Goal: Transaction & Acquisition: Download file/media

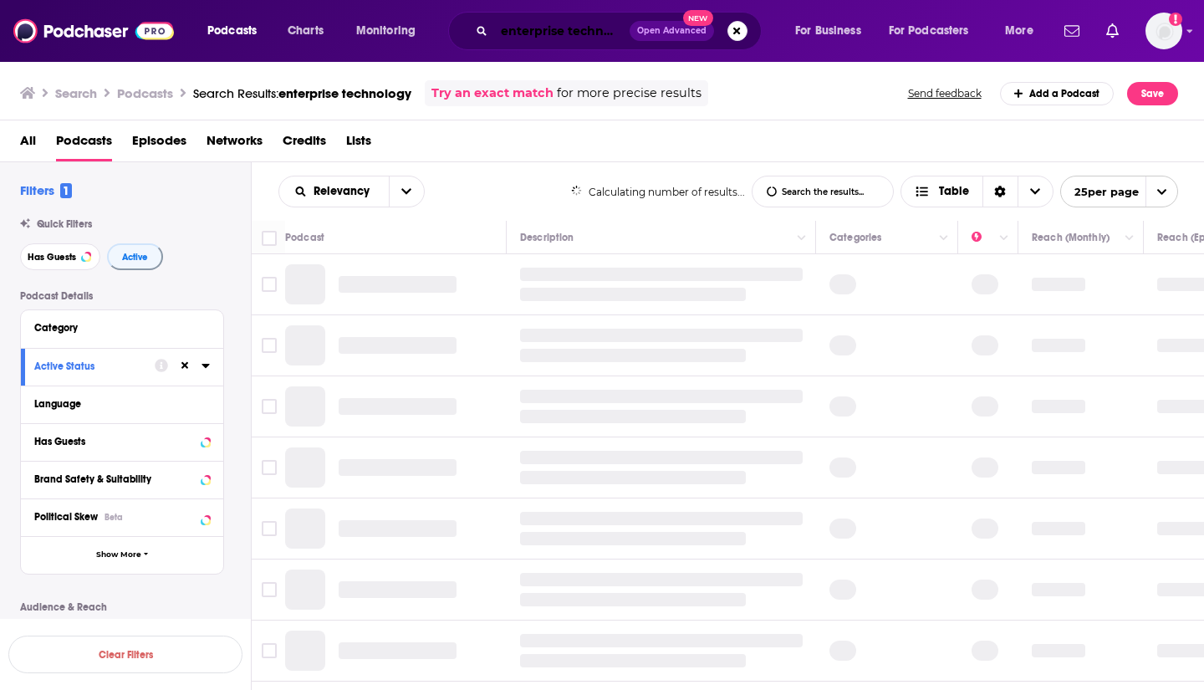
click at [528, 23] on input "enterprise technology" at bounding box center [561, 31] width 135 height 27
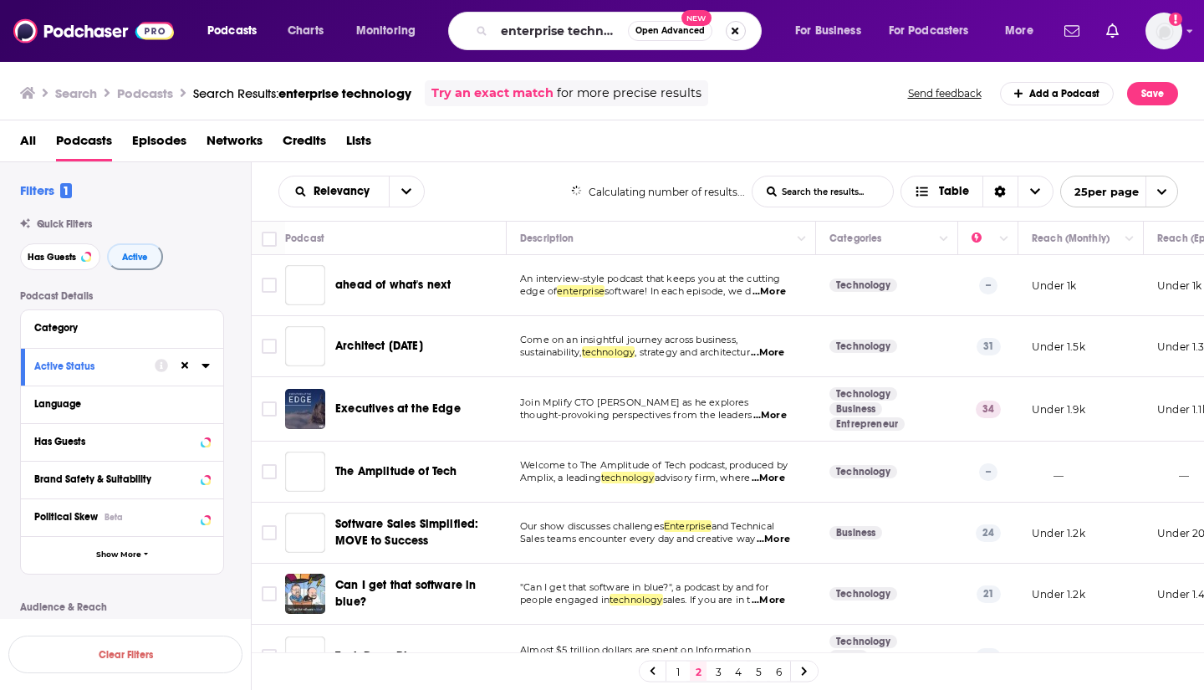
click at [738, 34] on button "Search podcasts, credits, & more..." at bounding box center [736, 31] width 20 height 20
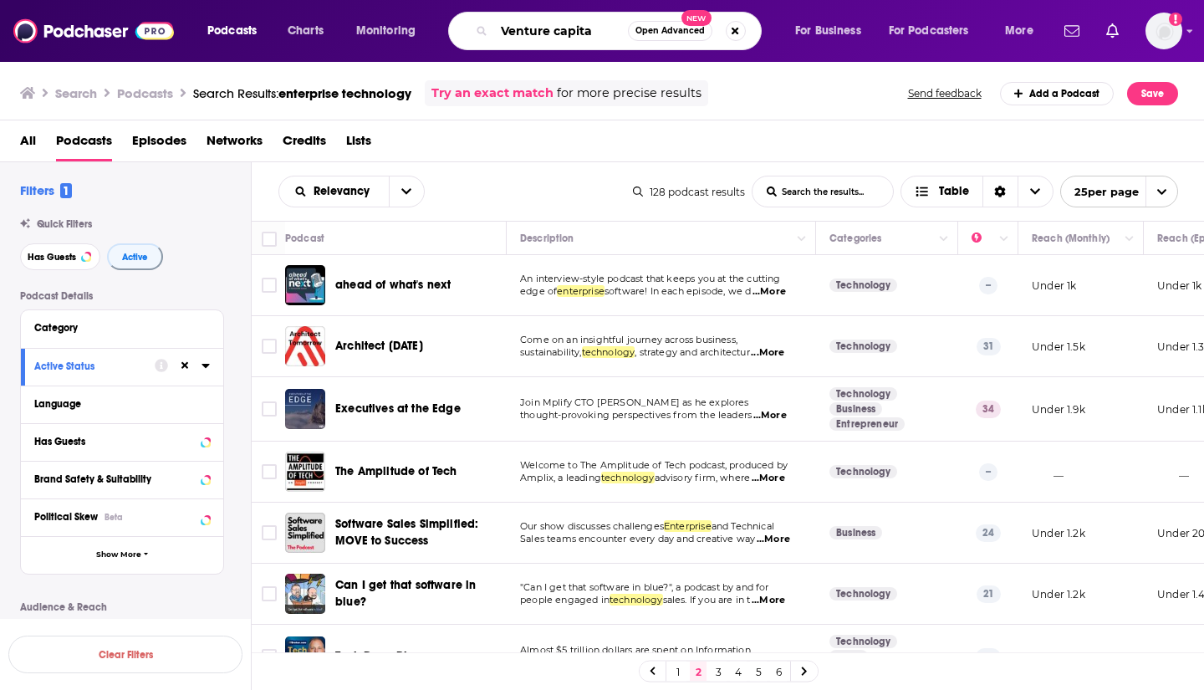
type input "Venture capital"
click at [675, 25] on button "Open Advanced New" at bounding box center [670, 31] width 84 height 20
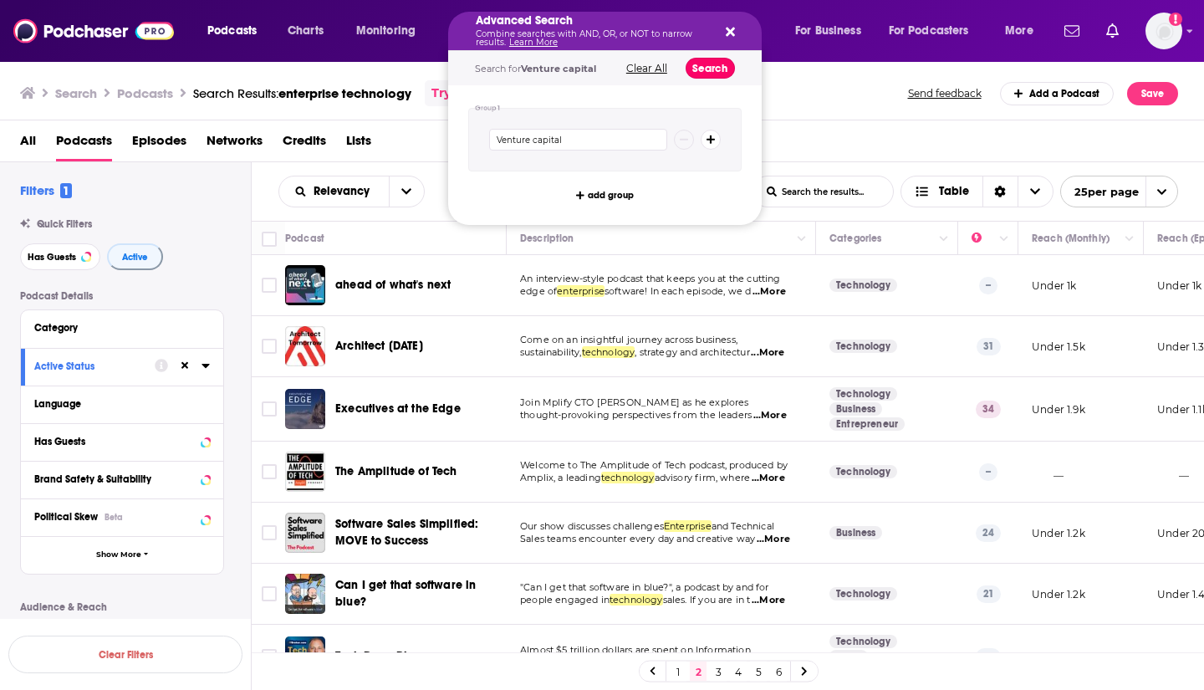
click at [714, 69] on button "Search" at bounding box center [710, 68] width 49 height 21
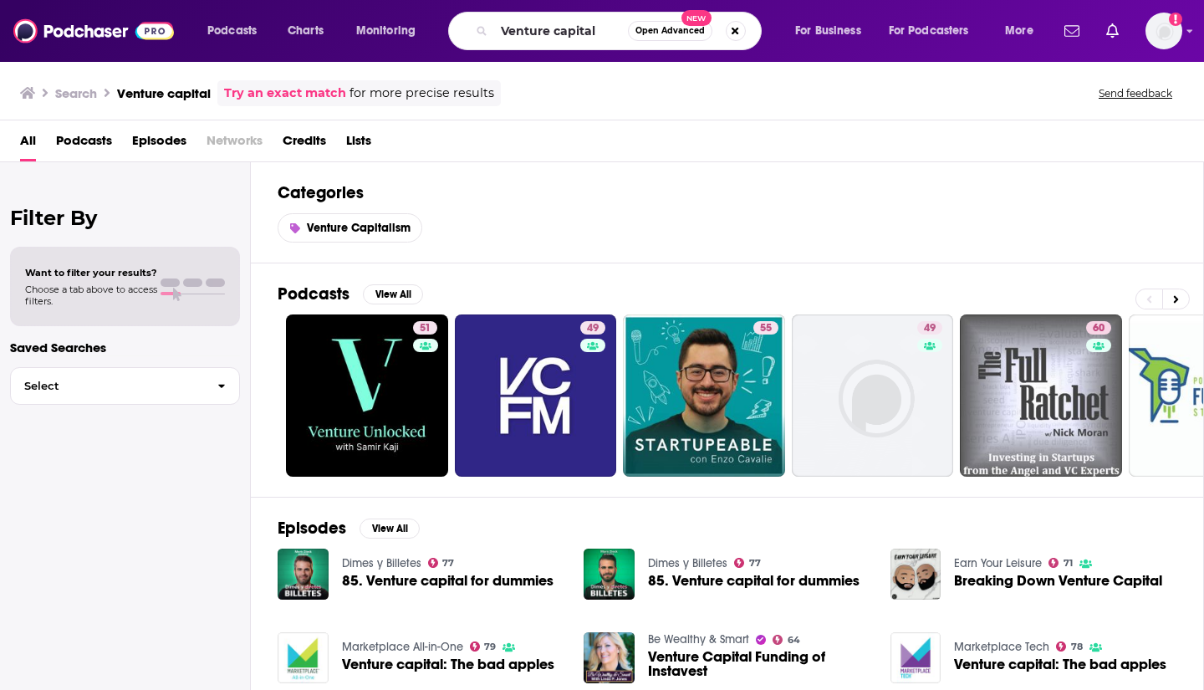
click at [309, 295] on h2 "Podcasts" at bounding box center [314, 293] width 72 height 21
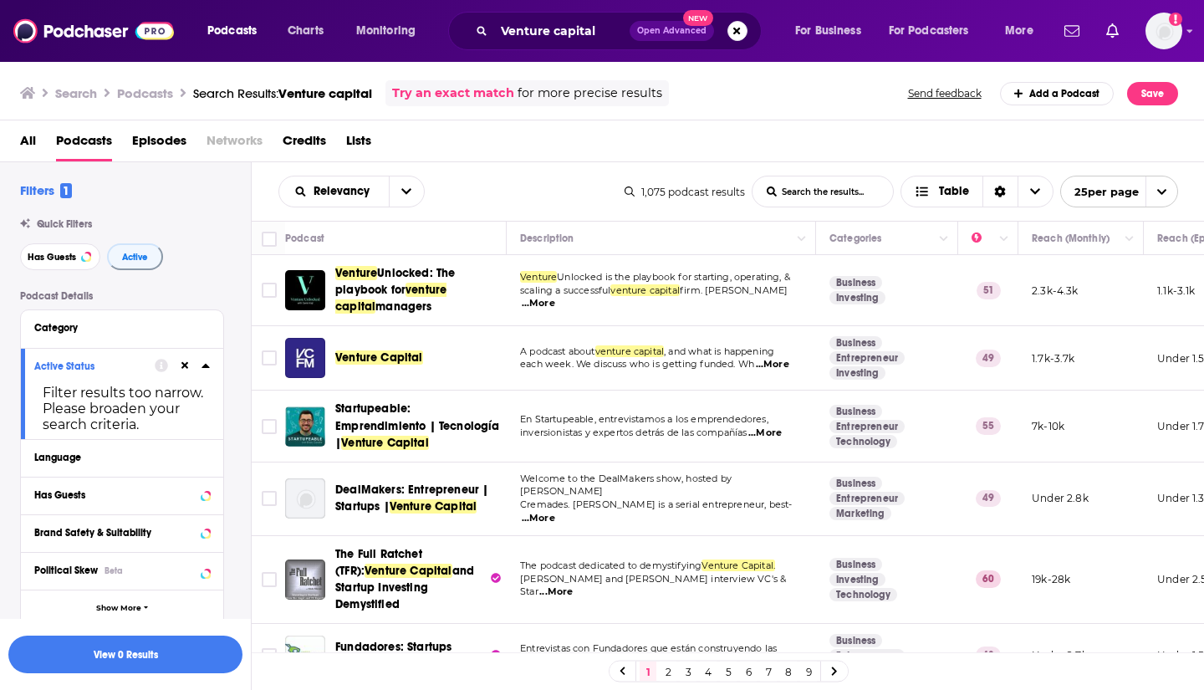
click at [155, 501] on div "Has Guests" at bounding box center [116, 495] width 165 height 12
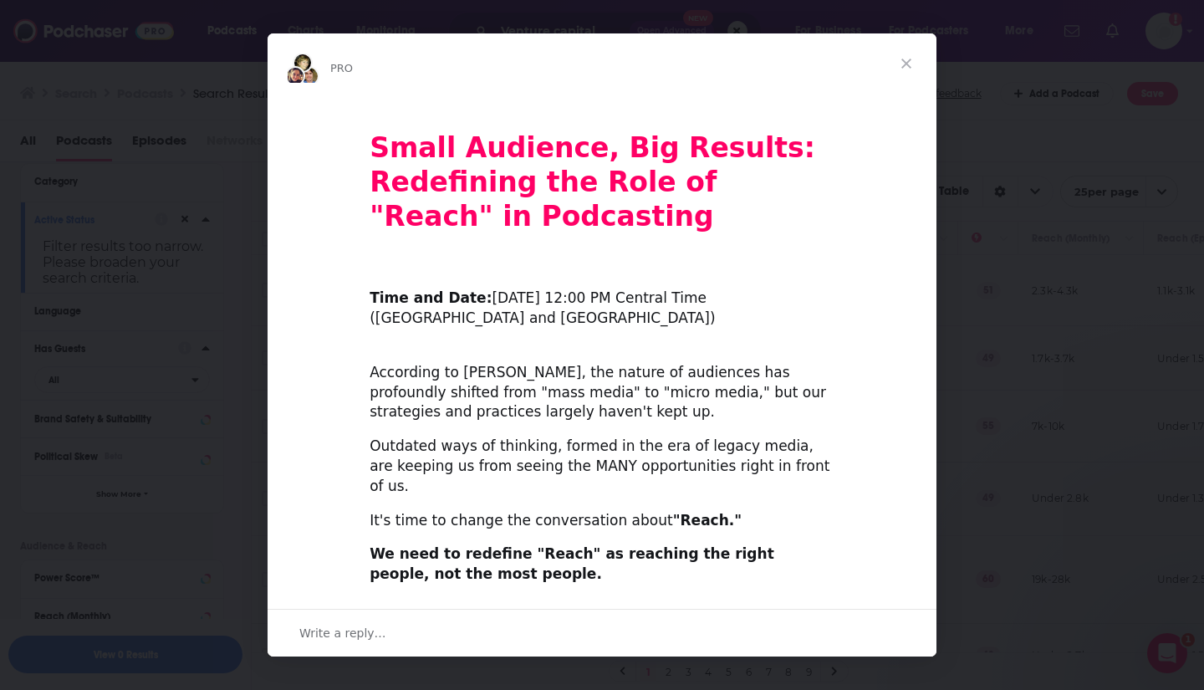
click at [905, 73] on span "Close" at bounding box center [906, 63] width 60 height 60
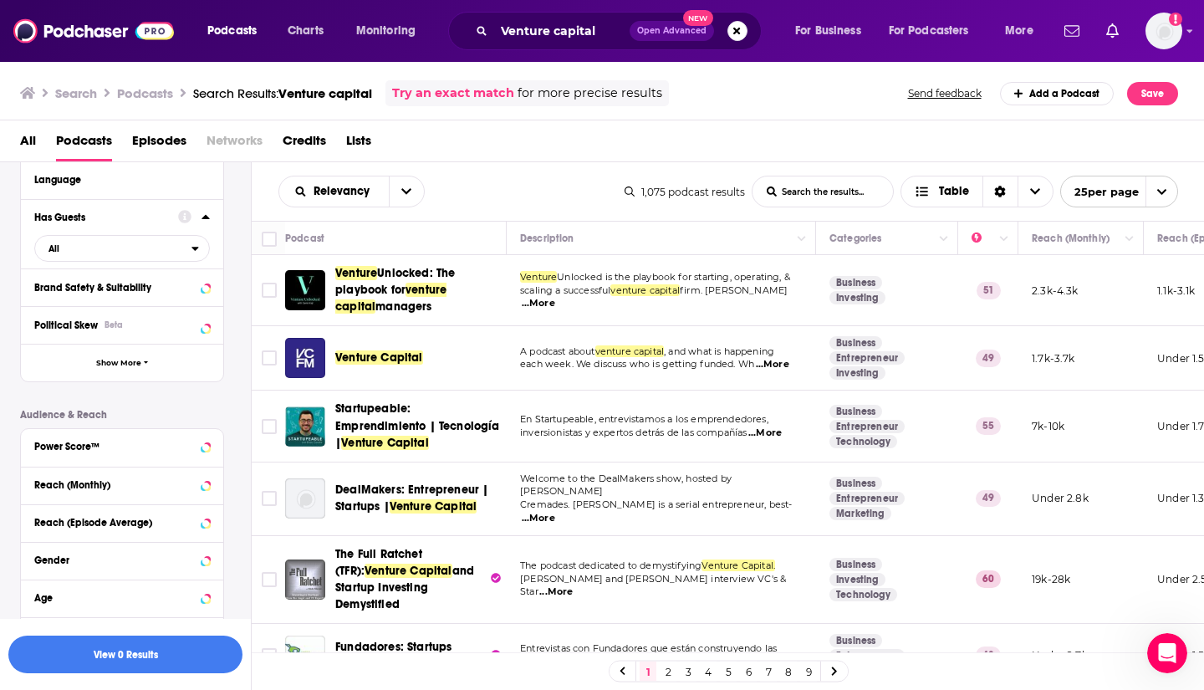
scroll to position [281, 0]
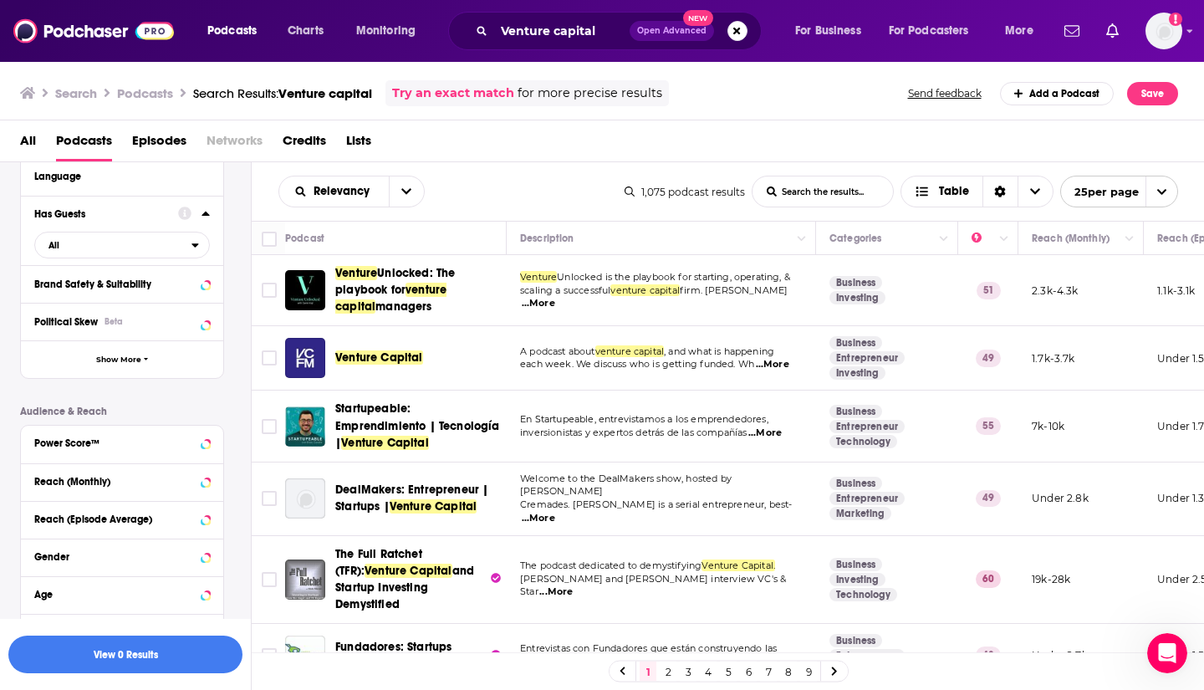
click at [169, 449] on button "Power Score™" at bounding box center [122, 442] width 176 height 21
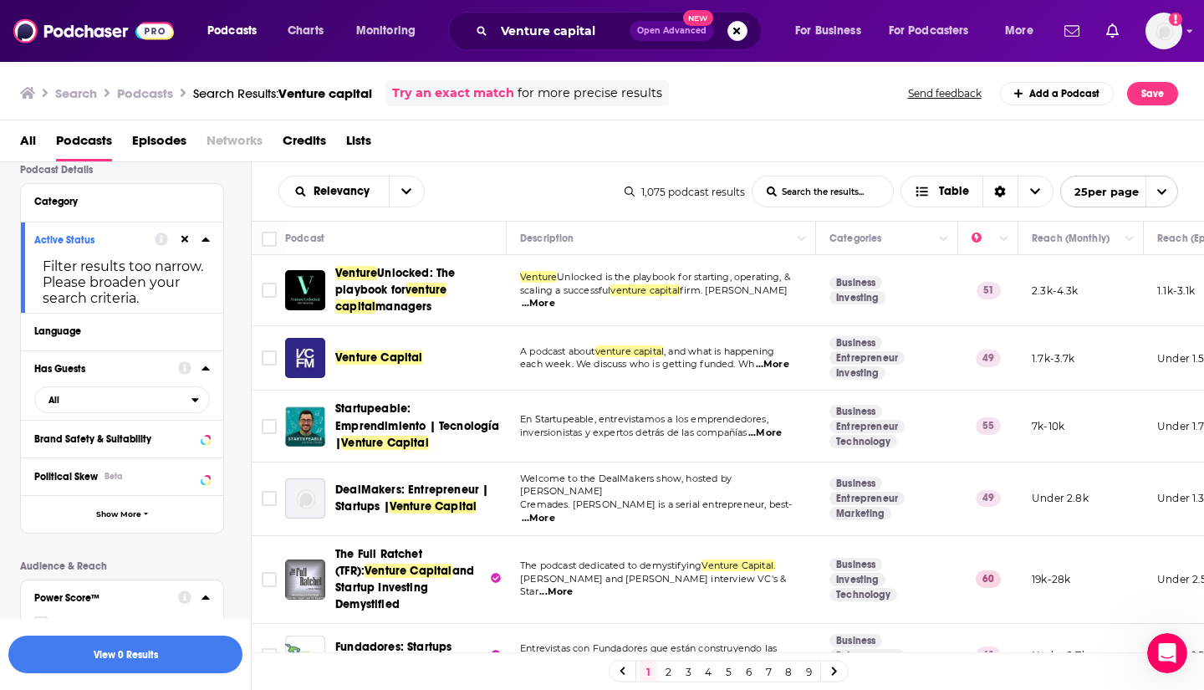
scroll to position [132, 0]
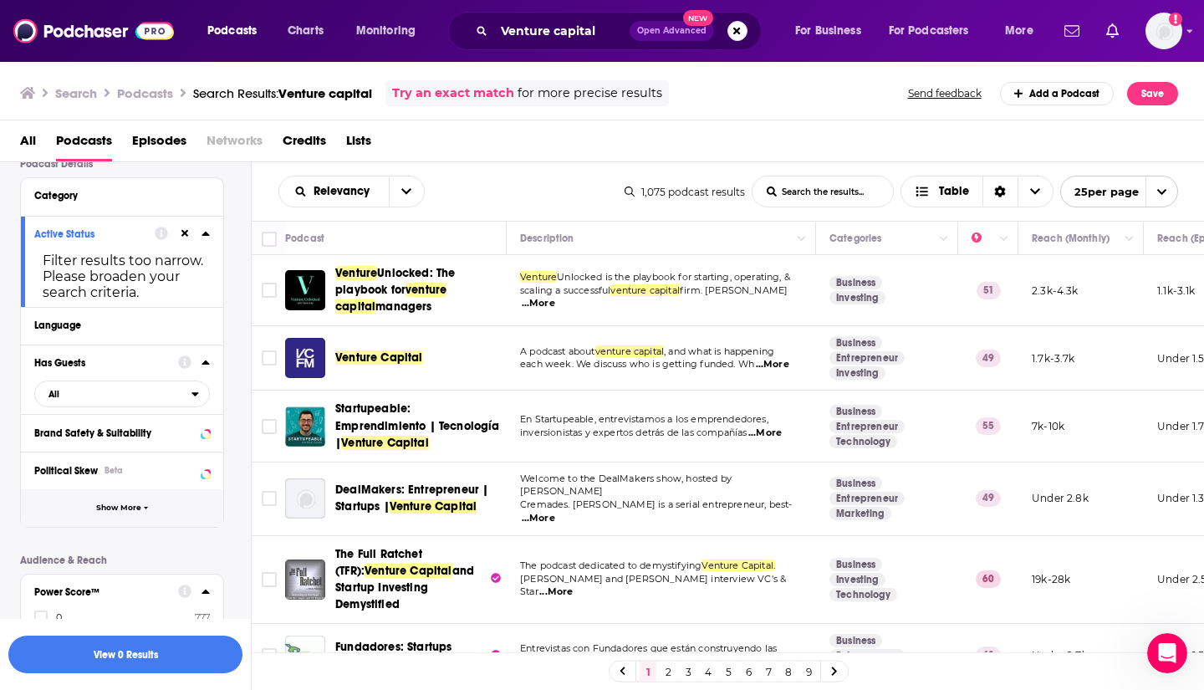
click at [152, 514] on button "Show More" at bounding box center [122, 508] width 202 height 38
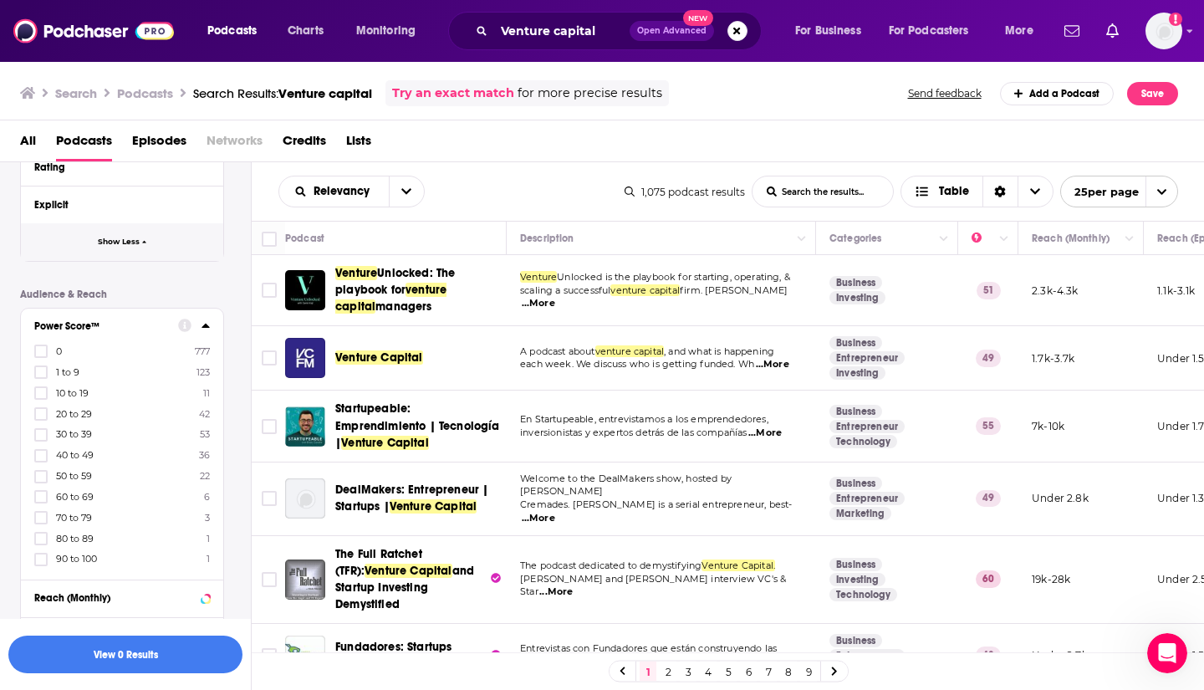
scroll to position [738, 0]
click at [102, 556] on label "90 to 100 1" at bounding box center [122, 557] width 176 height 14
click at [41, 563] on input "multiSelectOption-90-10" at bounding box center [41, 563] width 0 height 0
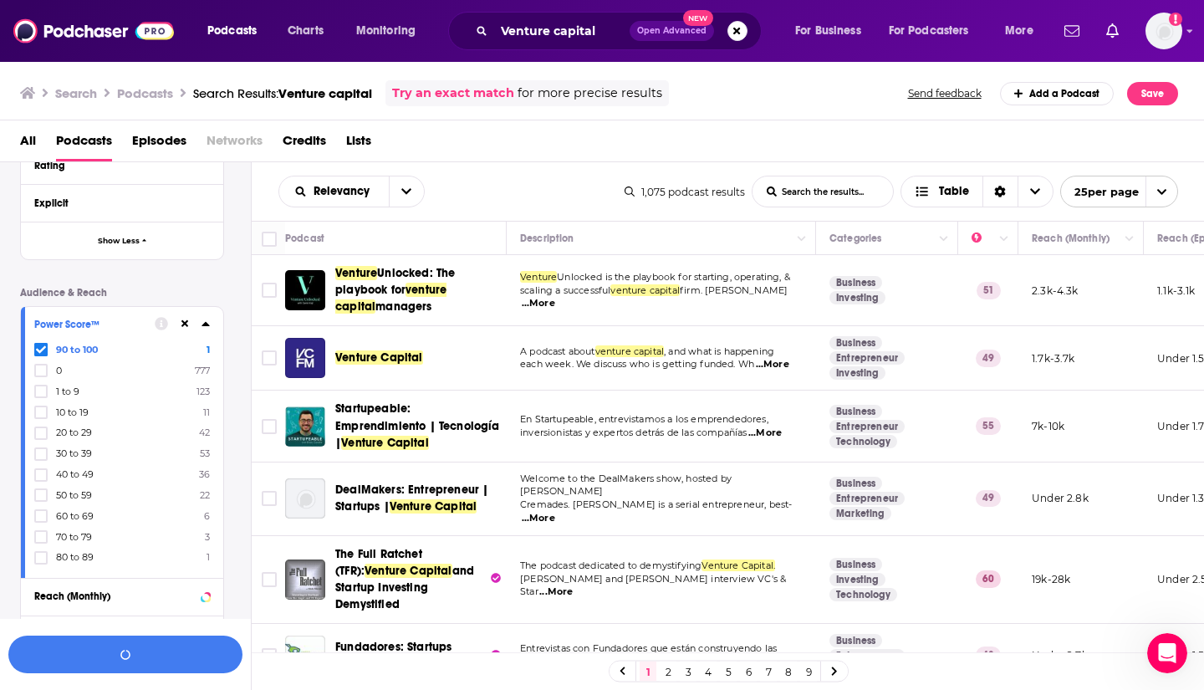
click at [102, 557] on label "80 to 89 1" at bounding box center [122, 557] width 176 height 14
click at [41, 563] on input "multiSelectOption-80-10" at bounding box center [41, 563] width 0 height 0
click at [101, 553] on label "70 to 79 3" at bounding box center [122, 557] width 176 height 14
click at [41, 563] on input "multiSelectOption-70-10" at bounding box center [41, 563] width 0 height 0
click at [95, 558] on label "60 to 69 6" at bounding box center [122, 557] width 176 height 14
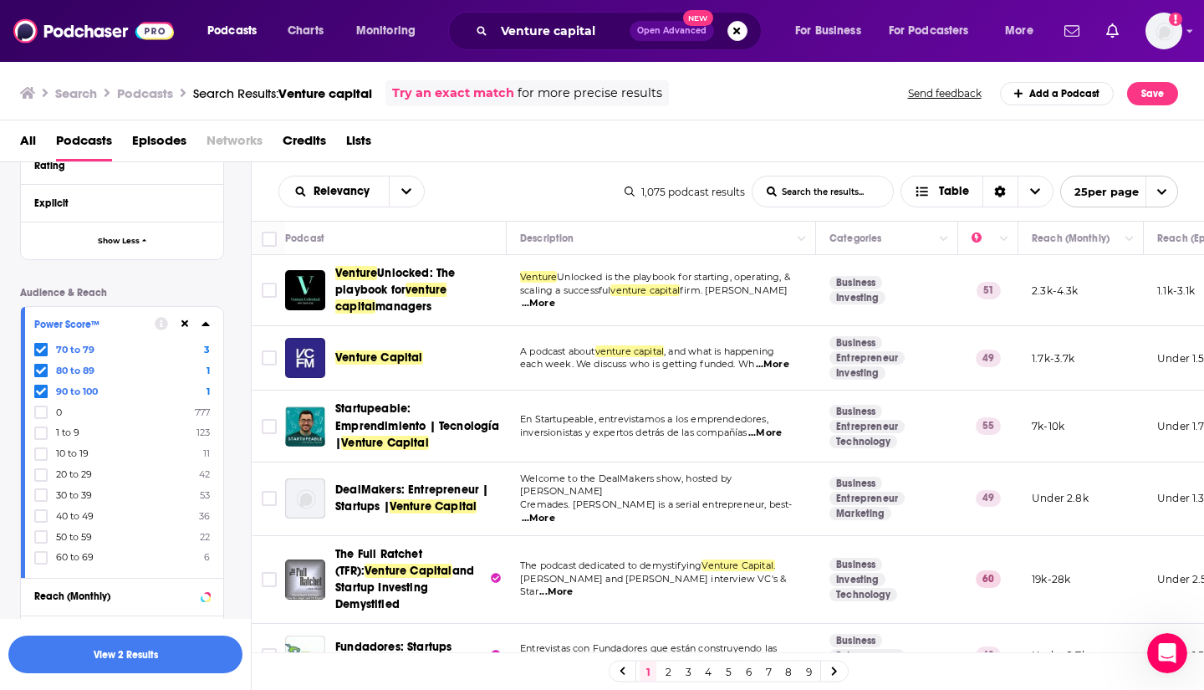
click at [41, 563] on input "multiSelectOption-60-10" at bounding box center [41, 563] width 0 height 0
click at [92, 560] on span "50 to 59" at bounding box center [74, 557] width 36 height 12
click at [41, 563] on input "multiSelectOption-50-10" at bounding box center [41, 563] width 0 height 0
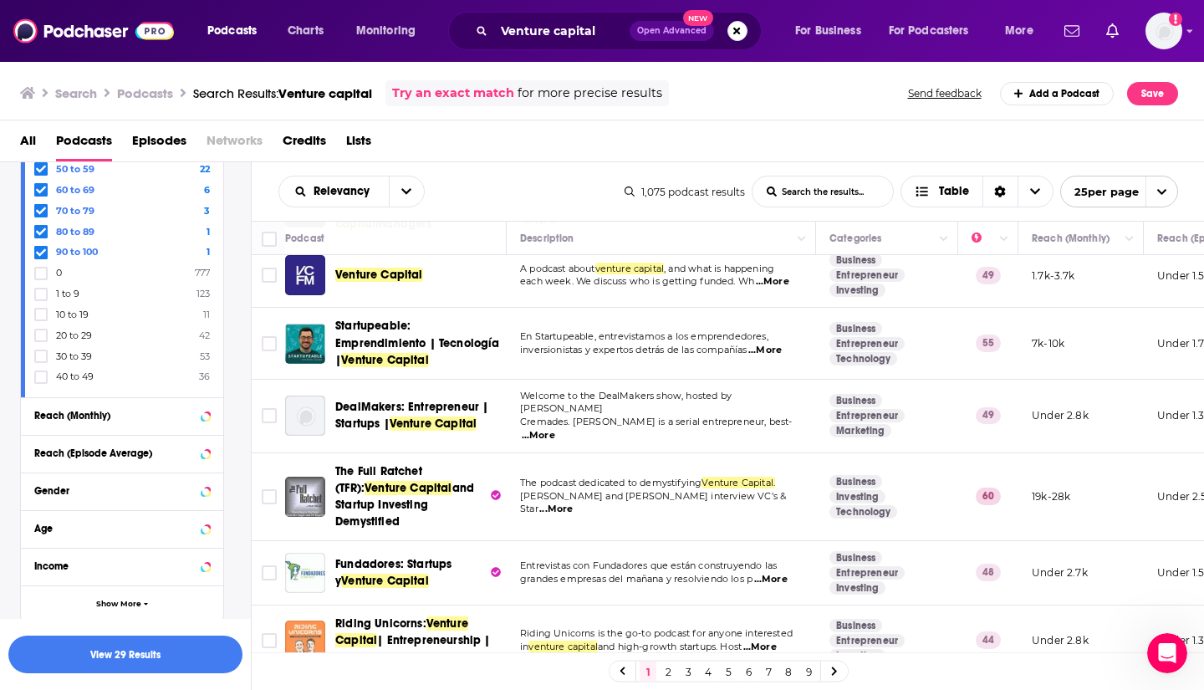
scroll to position [913, 0]
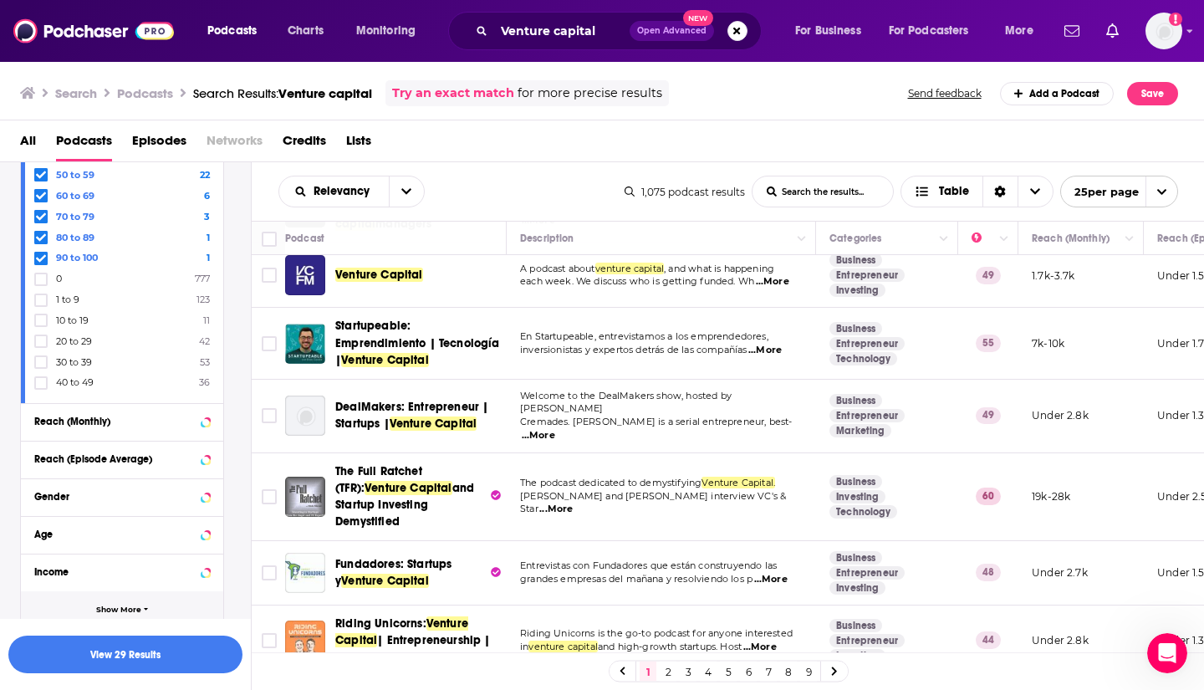
click at [145, 609] on icon "button" at bounding box center [146, 609] width 4 height 3
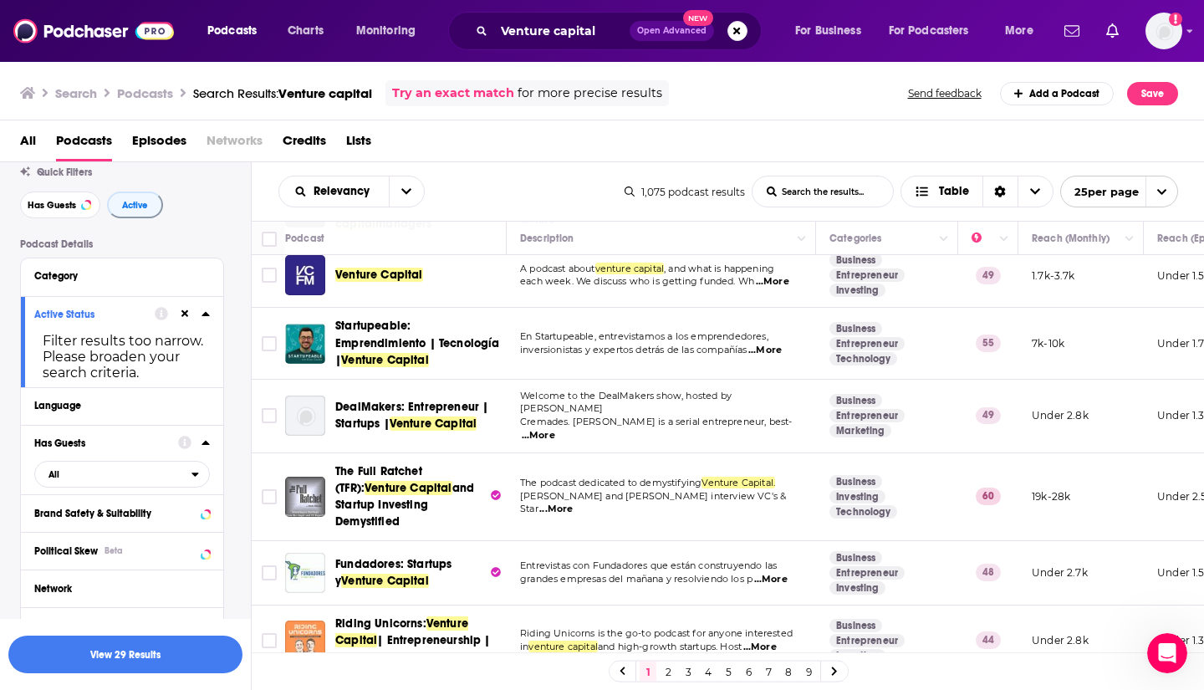
scroll to position [50, 0]
click at [110, 409] on div "Language" at bounding box center [116, 407] width 165 height 12
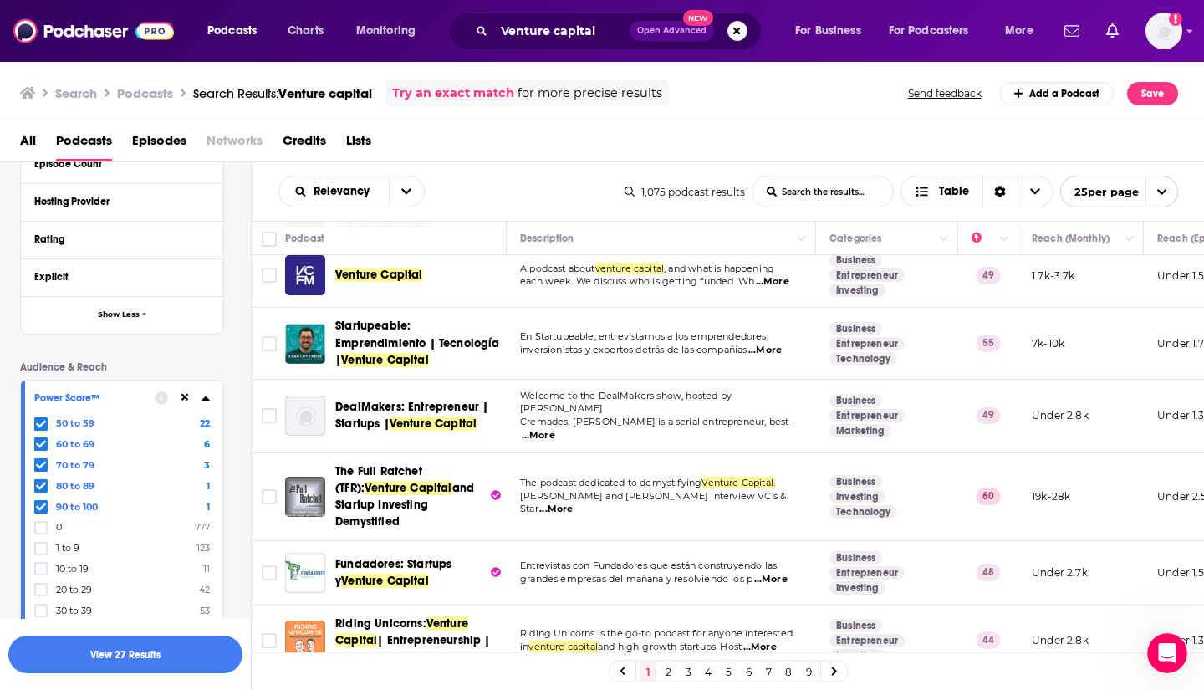
scroll to position [904, 0]
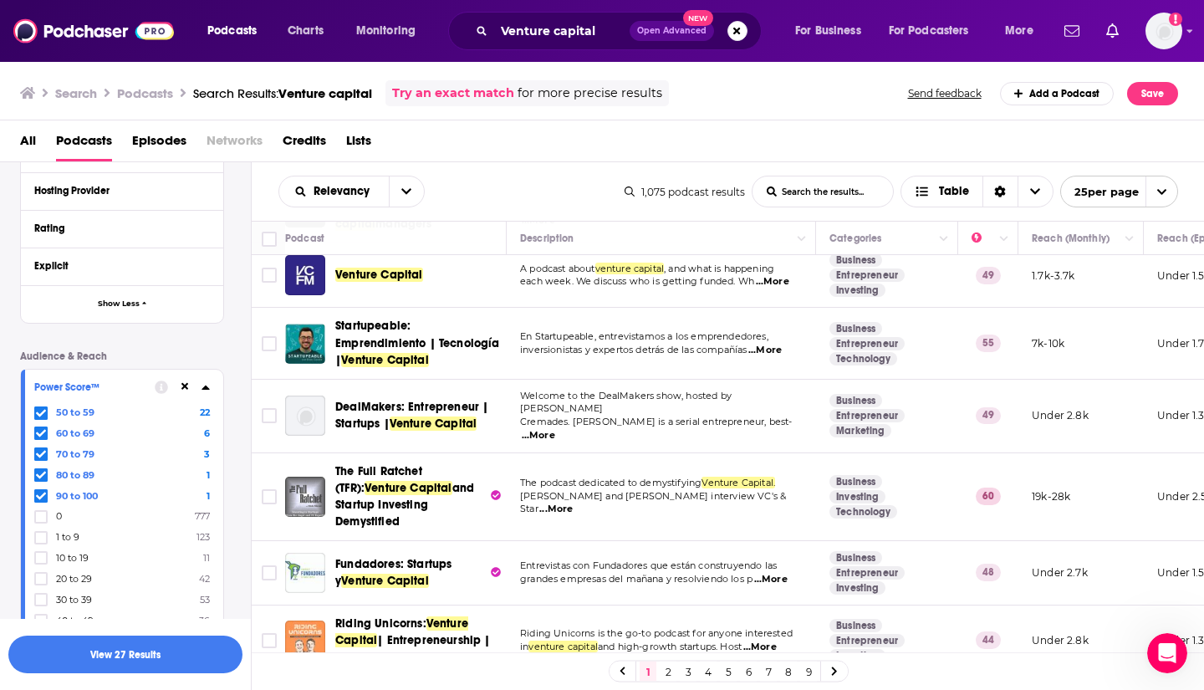
click at [43, 413] on icon at bounding box center [41, 413] width 10 height 8
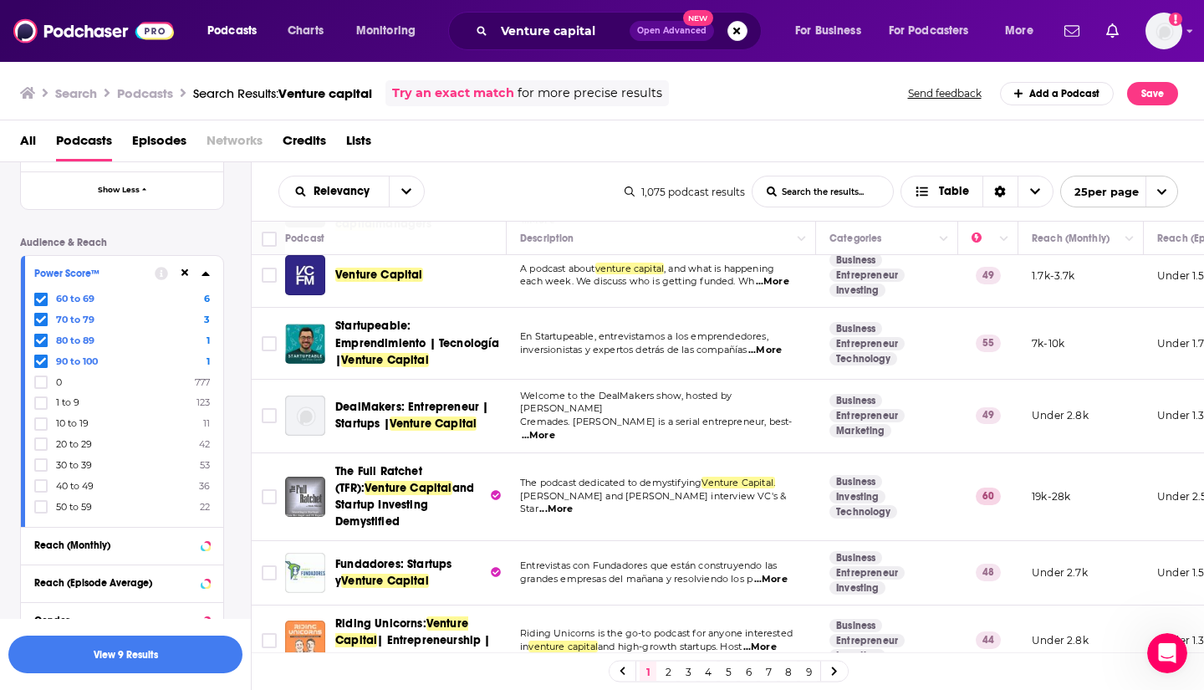
scroll to position [1021, 0]
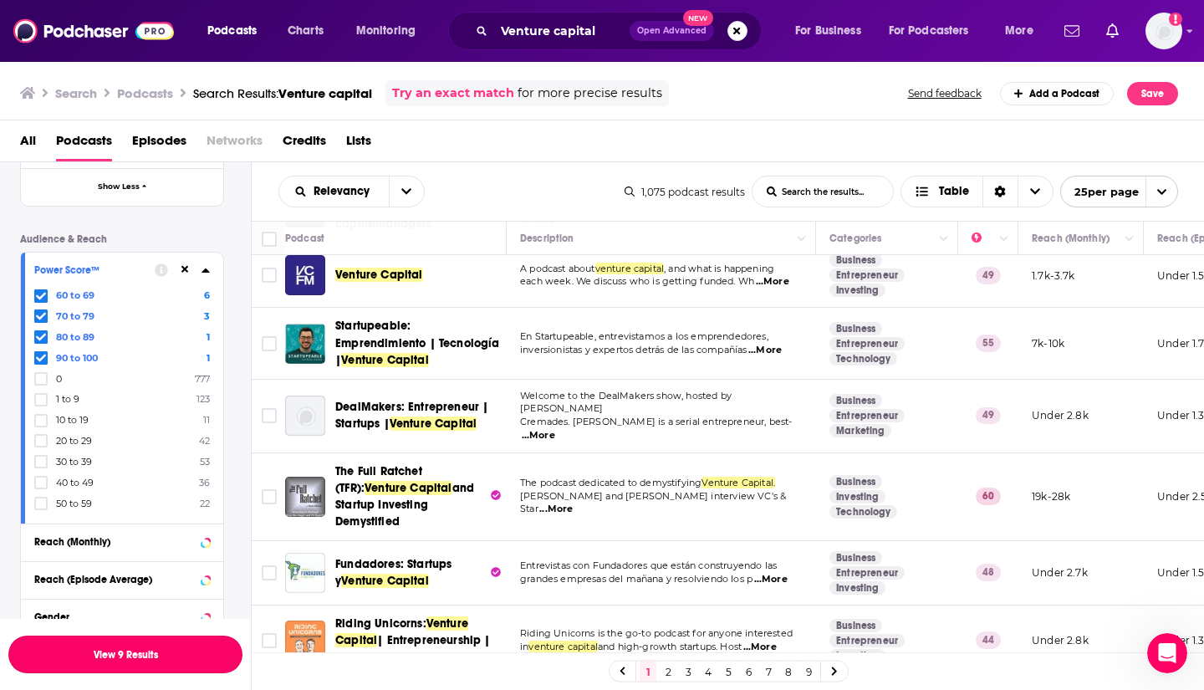
click at [128, 655] on button "View 9 Results" at bounding box center [125, 654] width 234 height 38
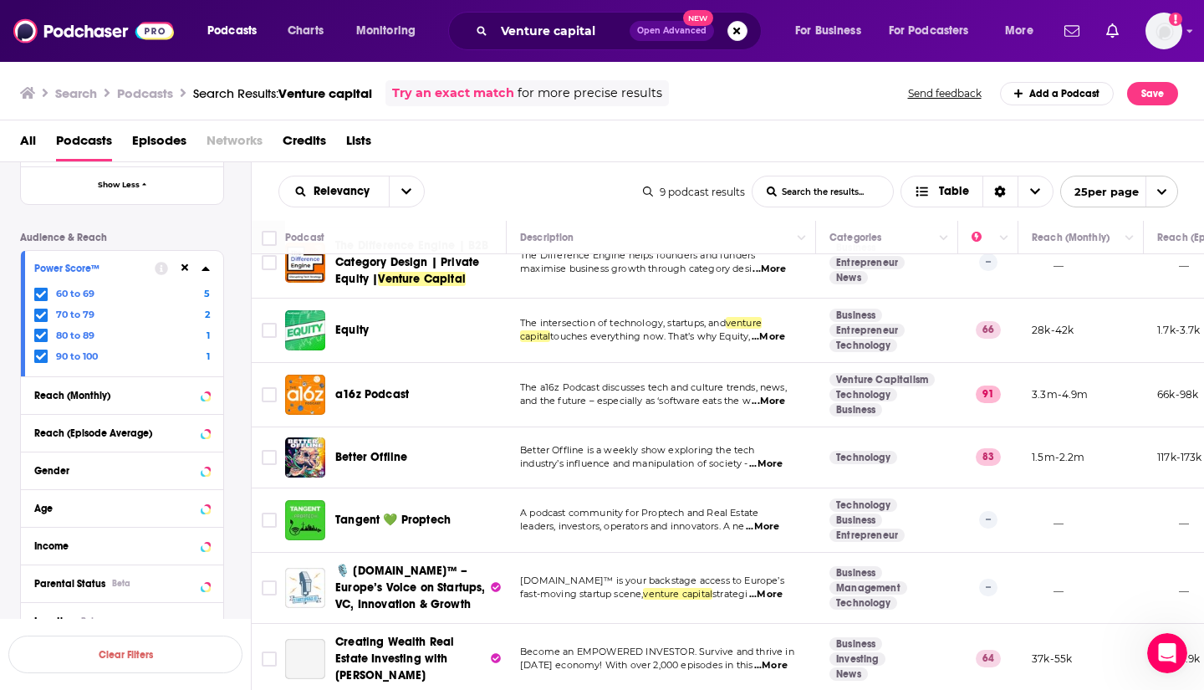
scroll to position [200, 0]
click at [272, 238] on input "Toggle select all" at bounding box center [269, 238] width 15 height 15
checkbox input "true"
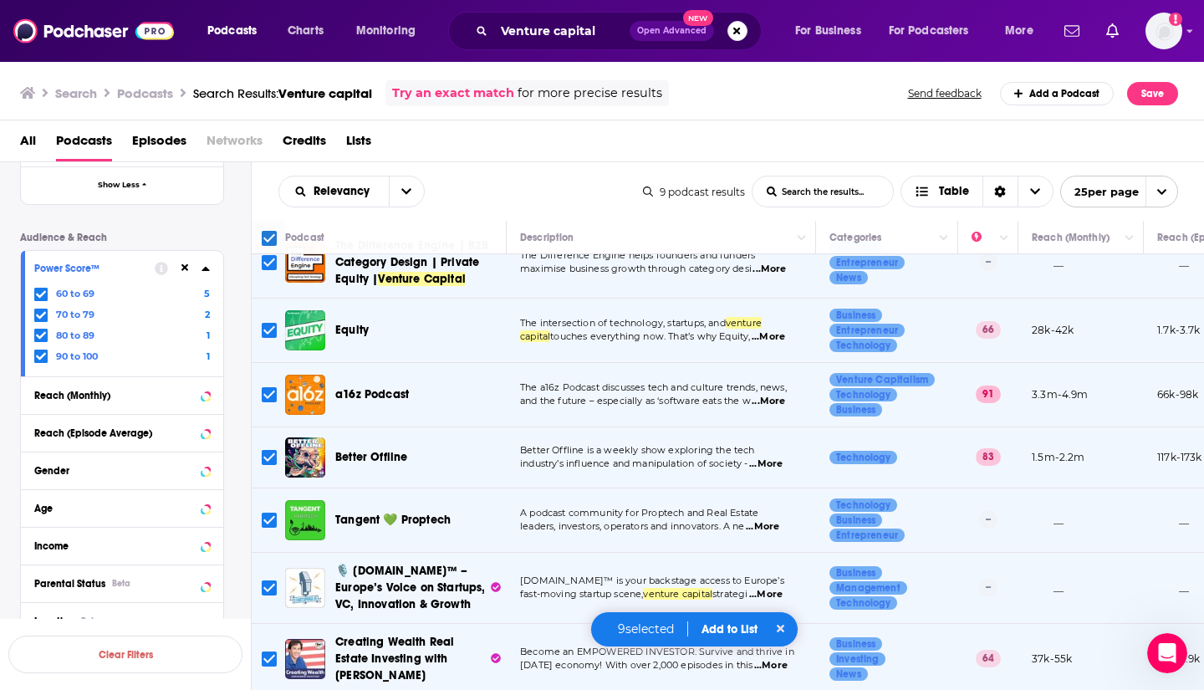
click at [731, 634] on button "Add to List" at bounding box center [729, 629] width 83 height 14
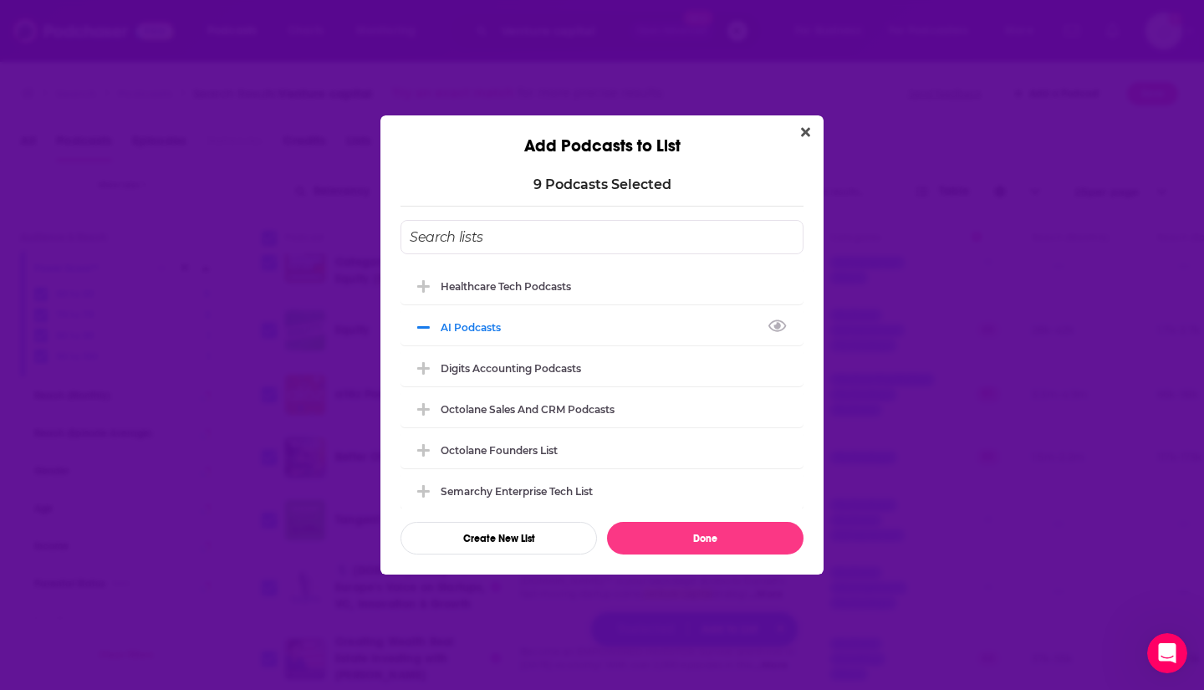
click at [472, 238] on input "Add Podcast To List" at bounding box center [601, 237] width 403 height 34
click at [502, 552] on button "Create New List" at bounding box center [498, 538] width 196 height 33
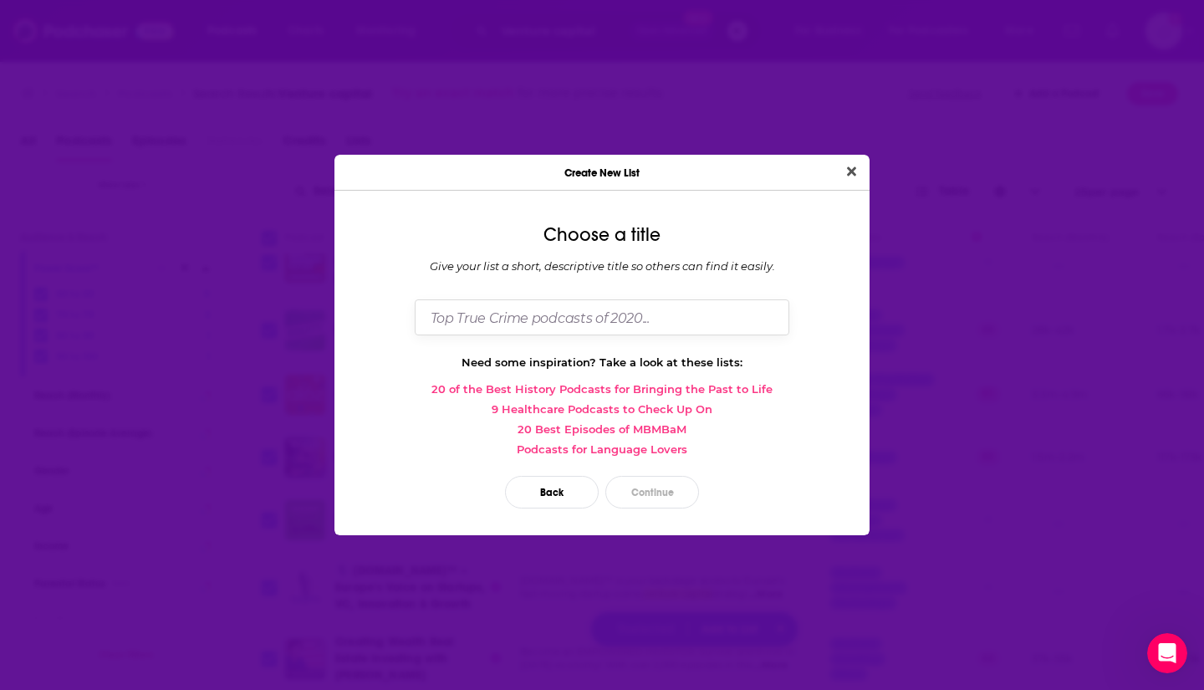
click at [485, 319] on input "Dialog" at bounding box center [602, 317] width 375 height 36
type input "VC podcasts"
click at [665, 492] on button "Continue" at bounding box center [652, 492] width 94 height 33
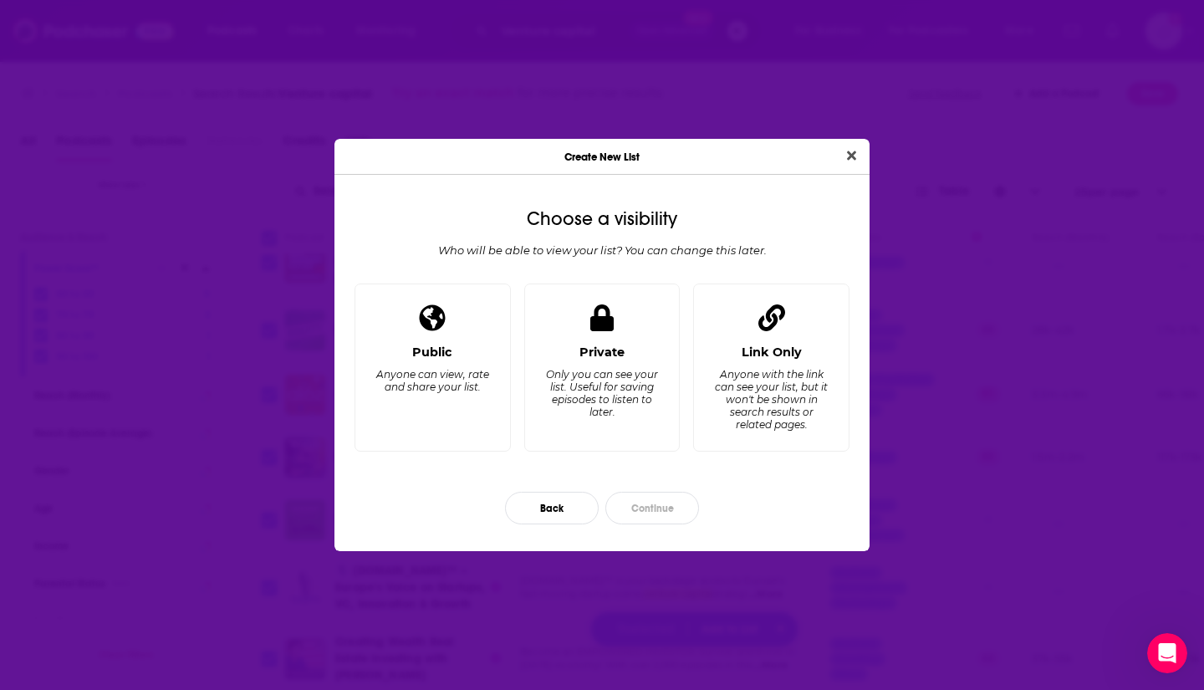
click at [596, 389] on div "Only you can see your list. Useful for saving episodes to listen to later." at bounding box center [601, 393] width 115 height 50
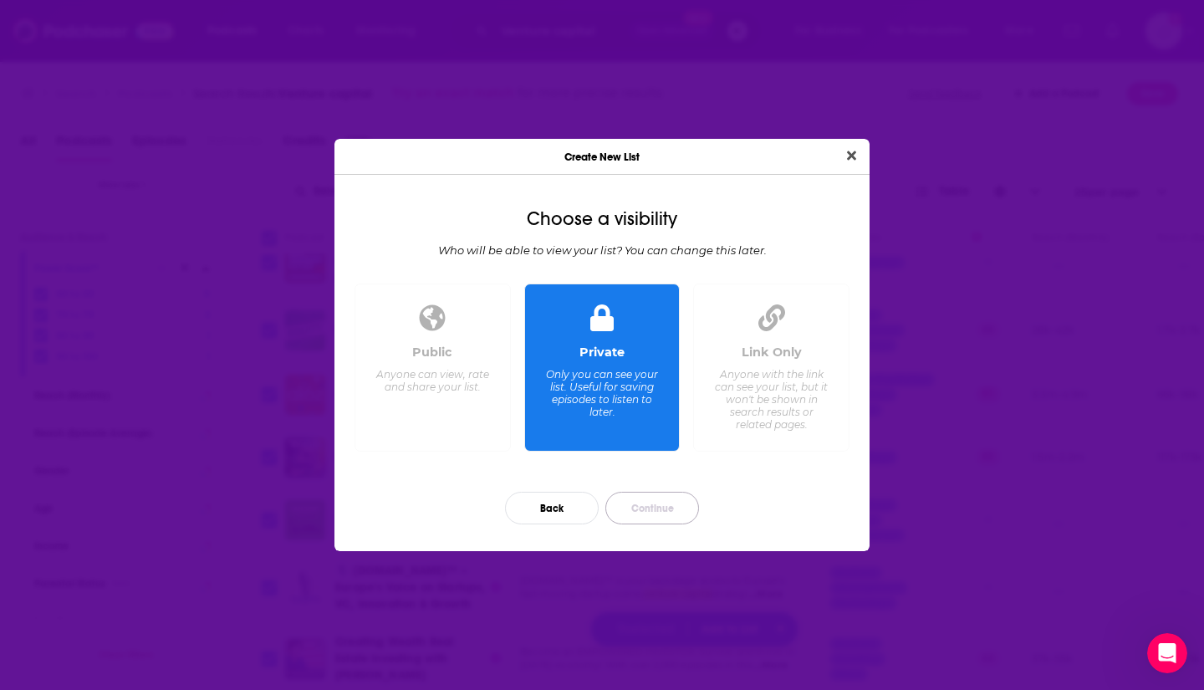
click at [654, 512] on button "Continue" at bounding box center [652, 508] width 94 height 33
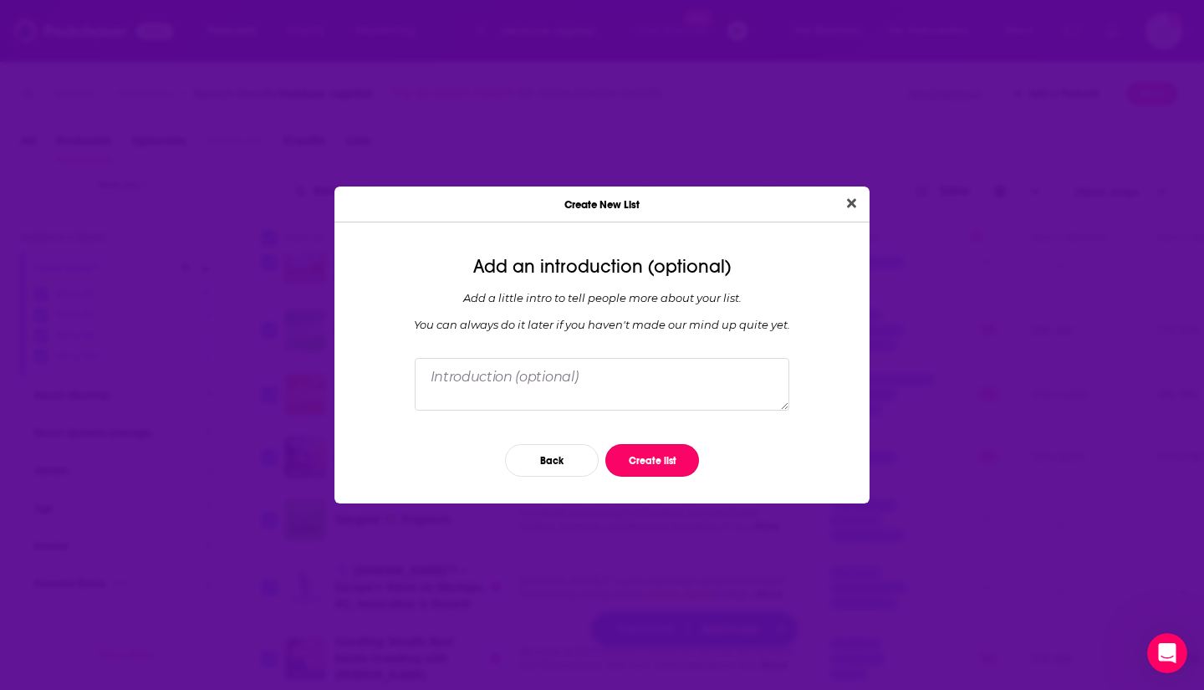
click at [664, 464] on button "Create list" at bounding box center [652, 460] width 94 height 33
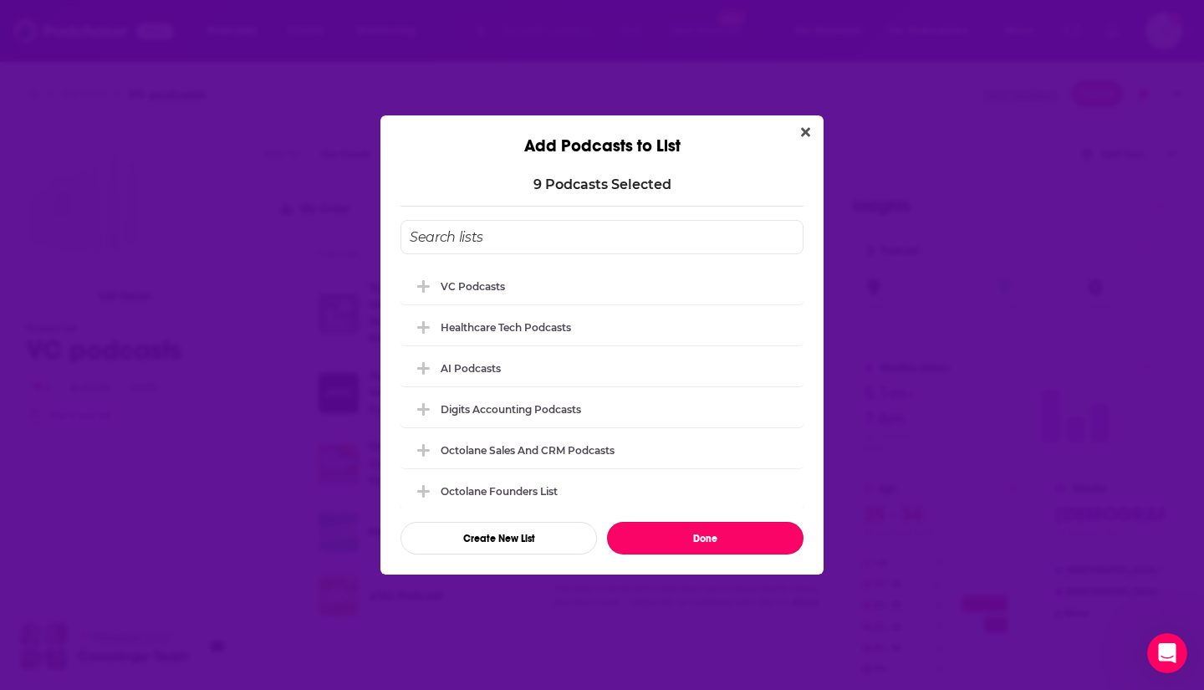
click at [714, 545] on button "Done" at bounding box center [705, 538] width 196 height 33
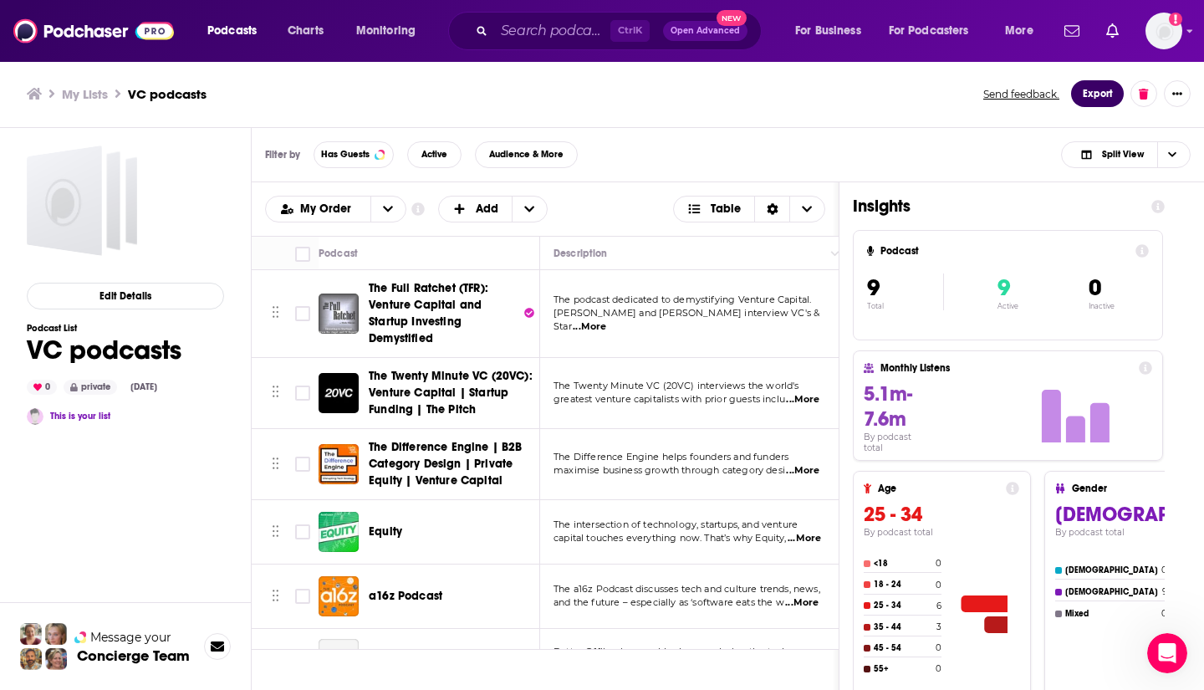
click at [1090, 95] on button "Export" at bounding box center [1097, 93] width 53 height 27
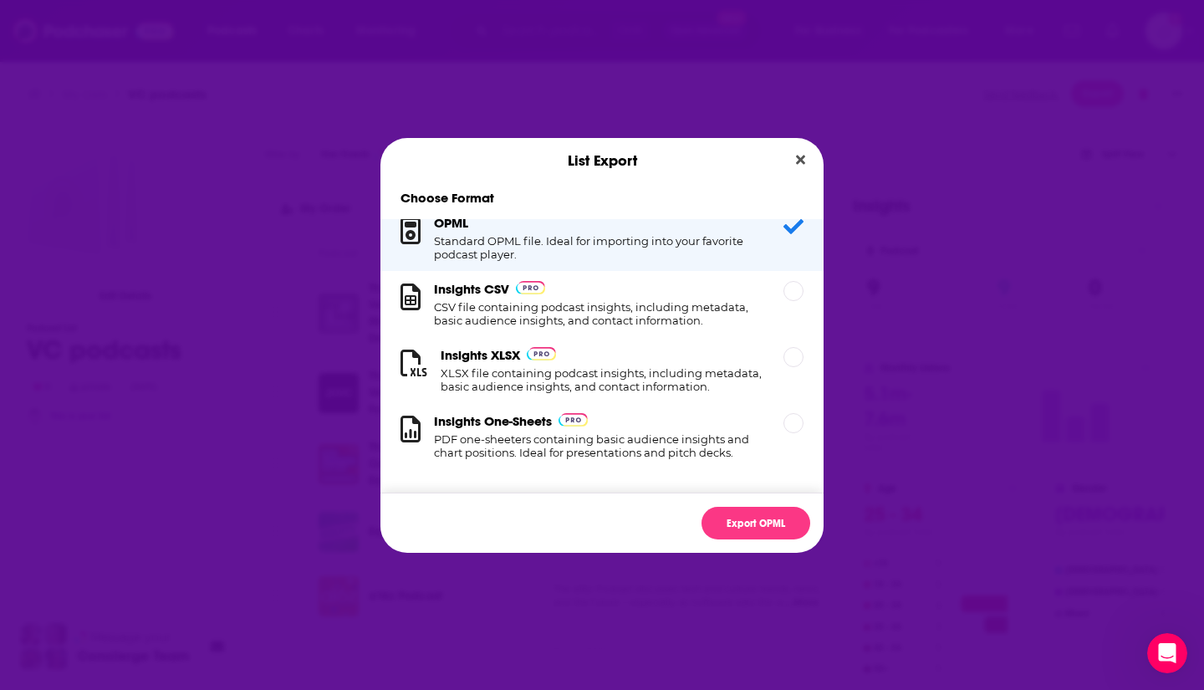
scroll to position [30, 0]
click at [783, 347] on div "Dialog" at bounding box center [793, 357] width 20 height 20
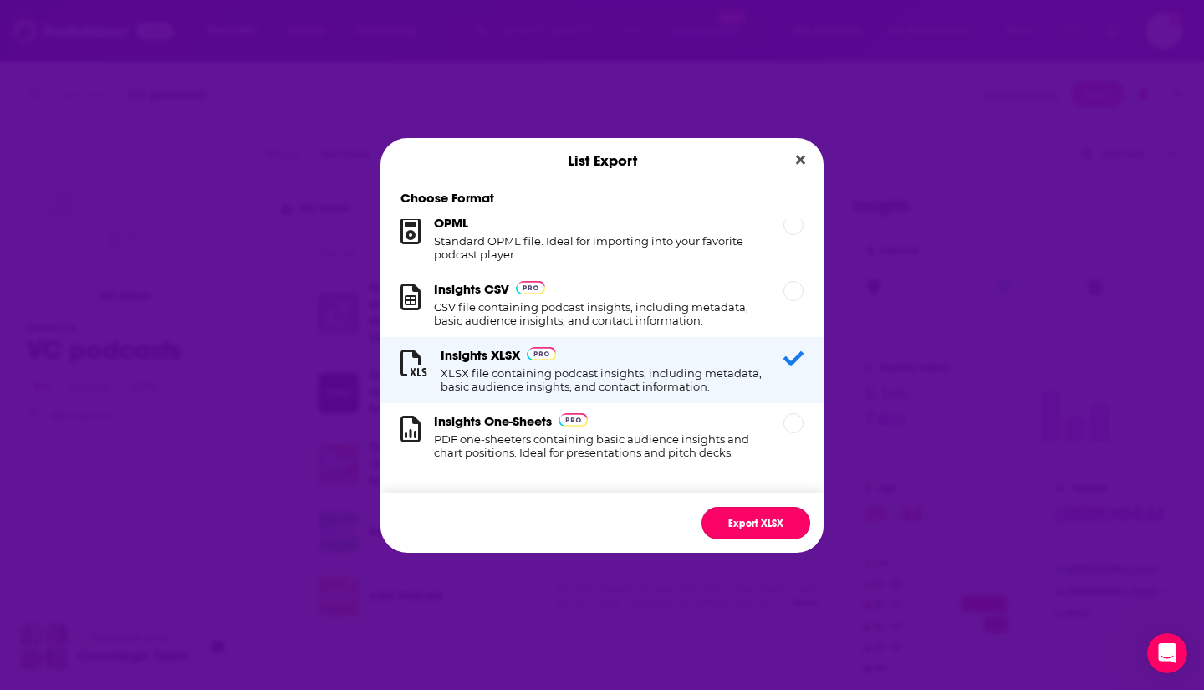
click at [767, 526] on button "Export XLSX" at bounding box center [755, 523] width 109 height 33
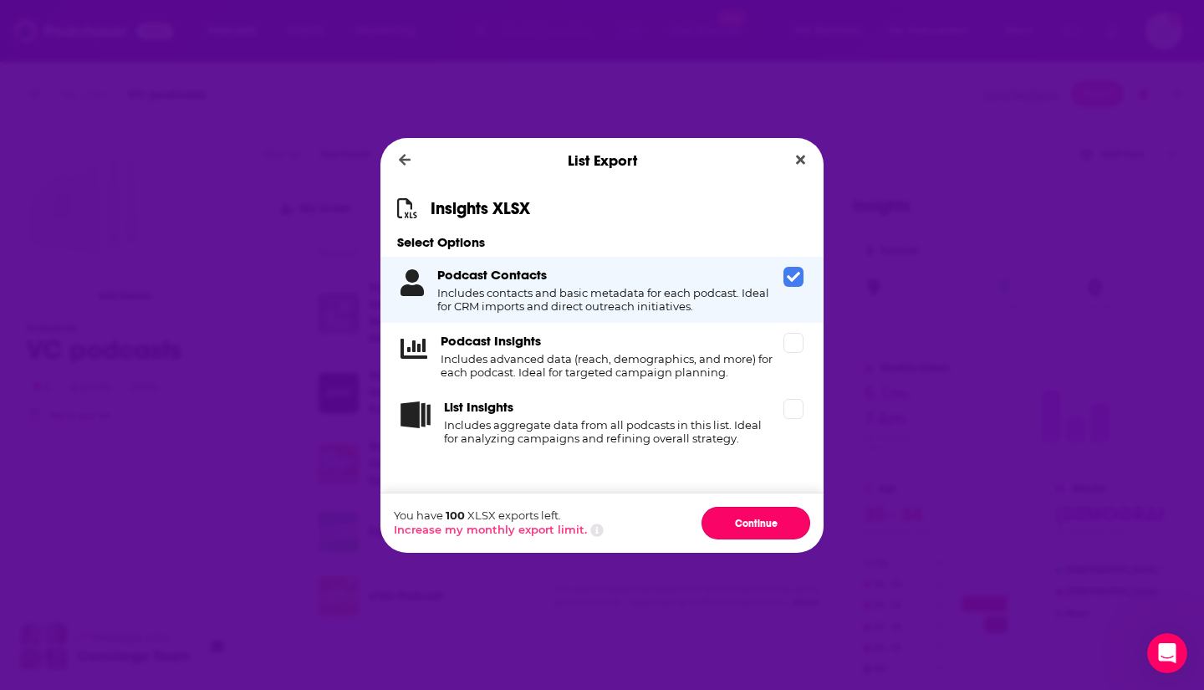
click at [769, 524] on button "Continue" at bounding box center [755, 523] width 109 height 33
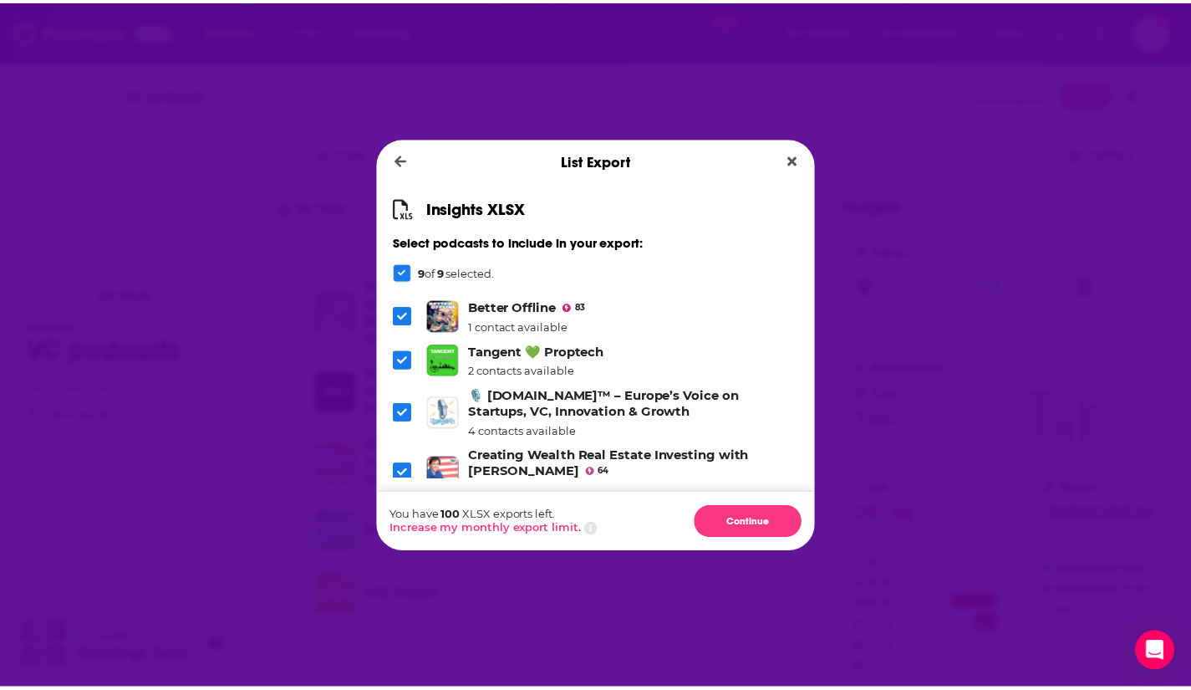
scroll to position [292, 0]
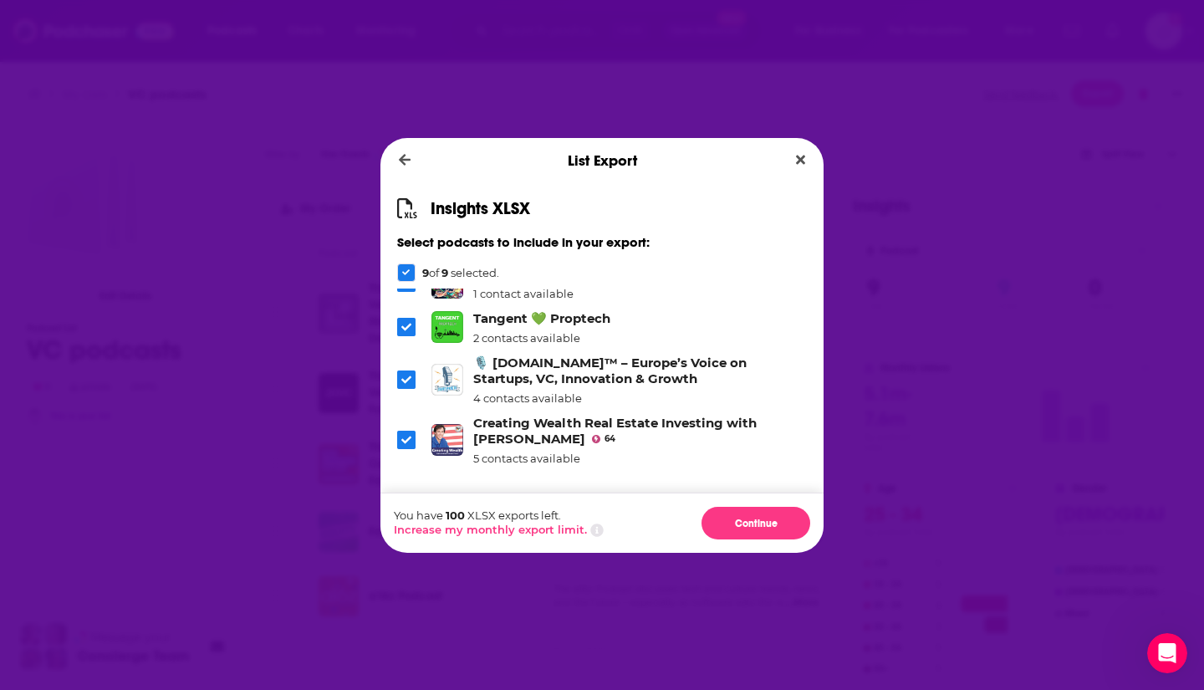
click at [770, 535] on button "Continue" at bounding box center [755, 523] width 109 height 33
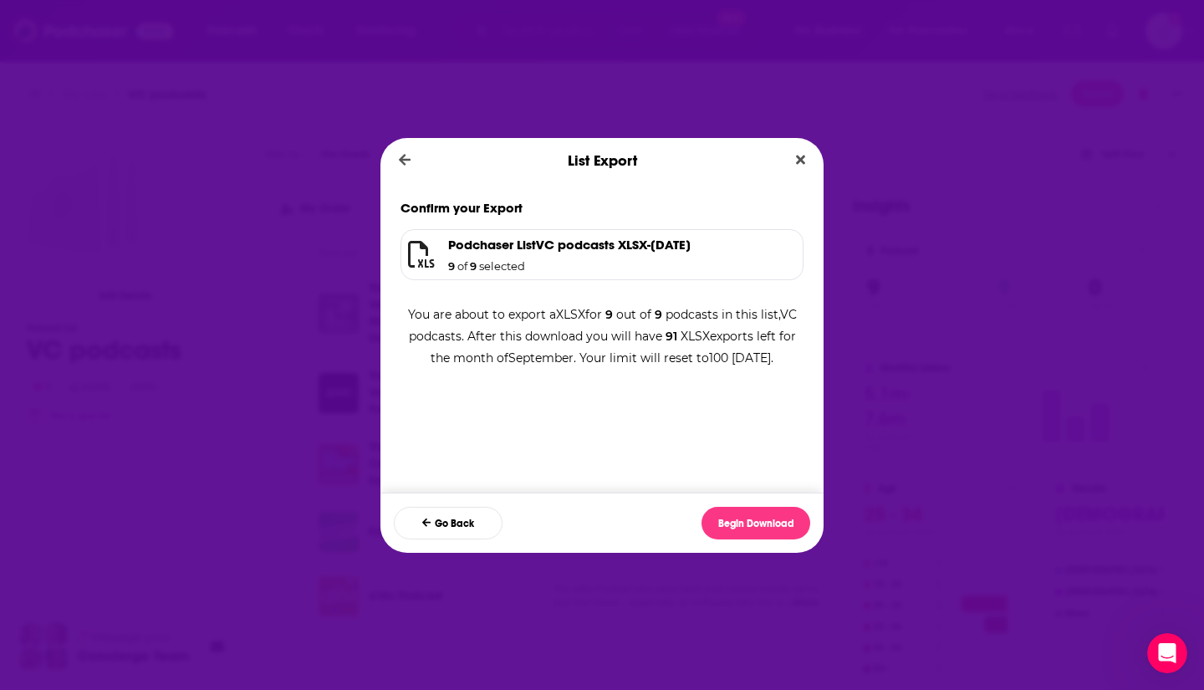
click at [768, 522] on button "Begin Download" at bounding box center [755, 523] width 109 height 33
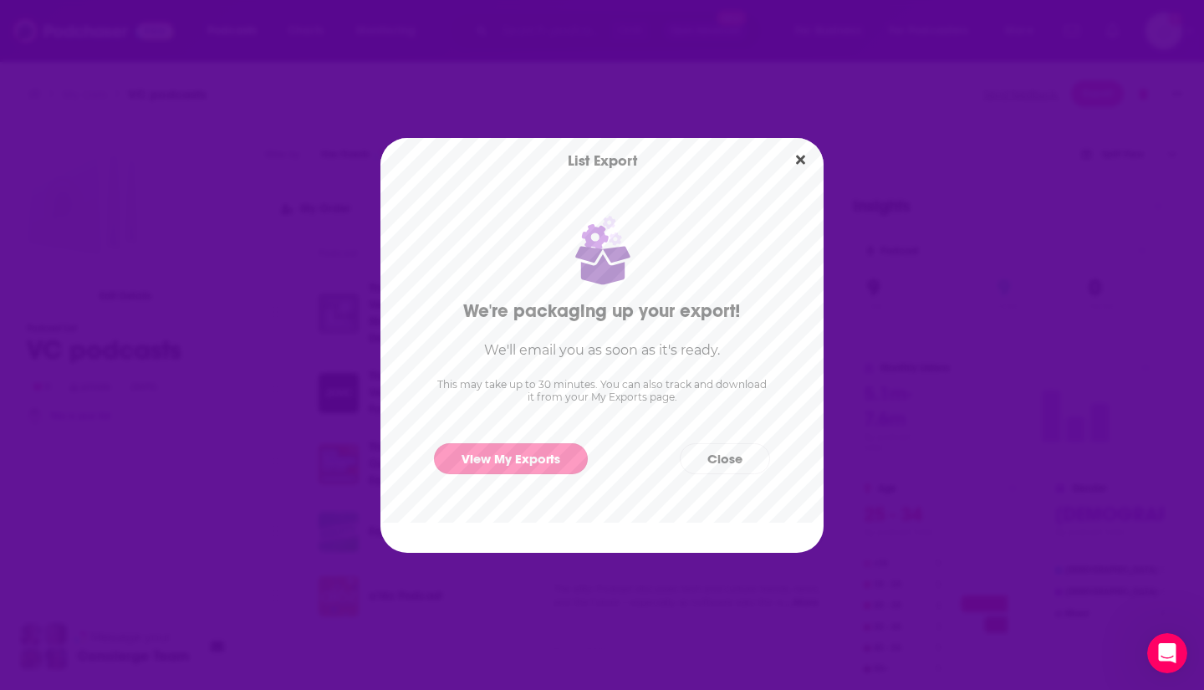
click at [521, 464] on link "View My Exports" at bounding box center [511, 458] width 154 height 31
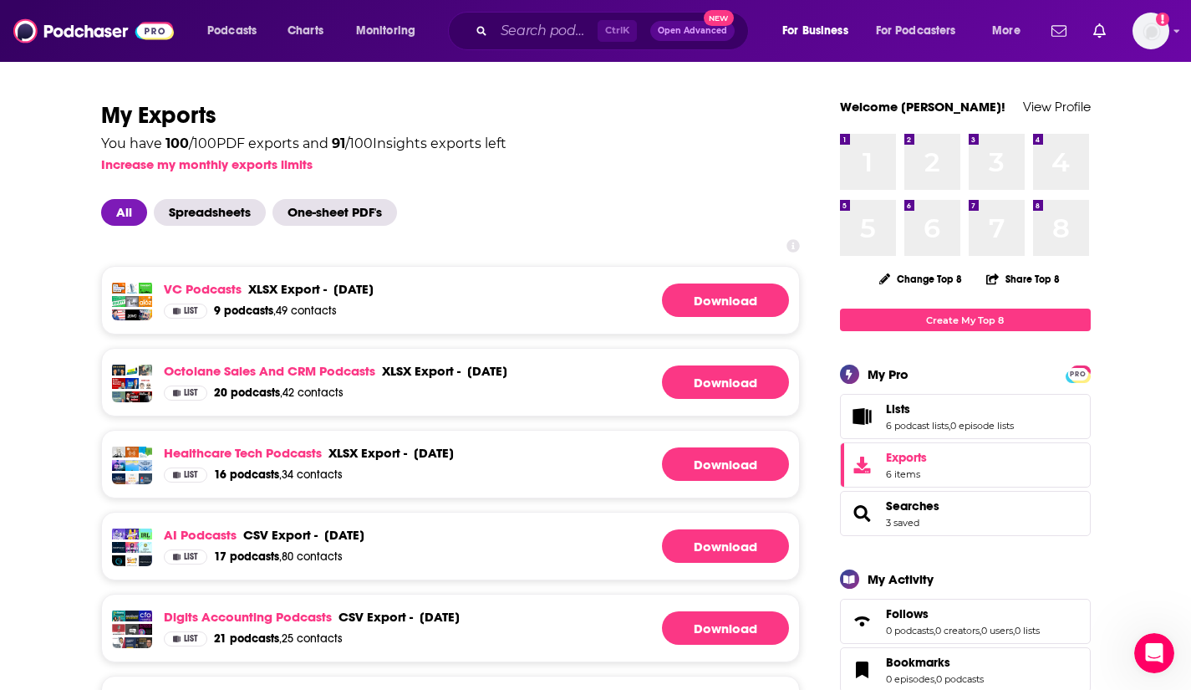
click at [722, 298] on link "Download" at bounding box center [725, 299] width 127 height 33
